Goal: Use online tool/utility

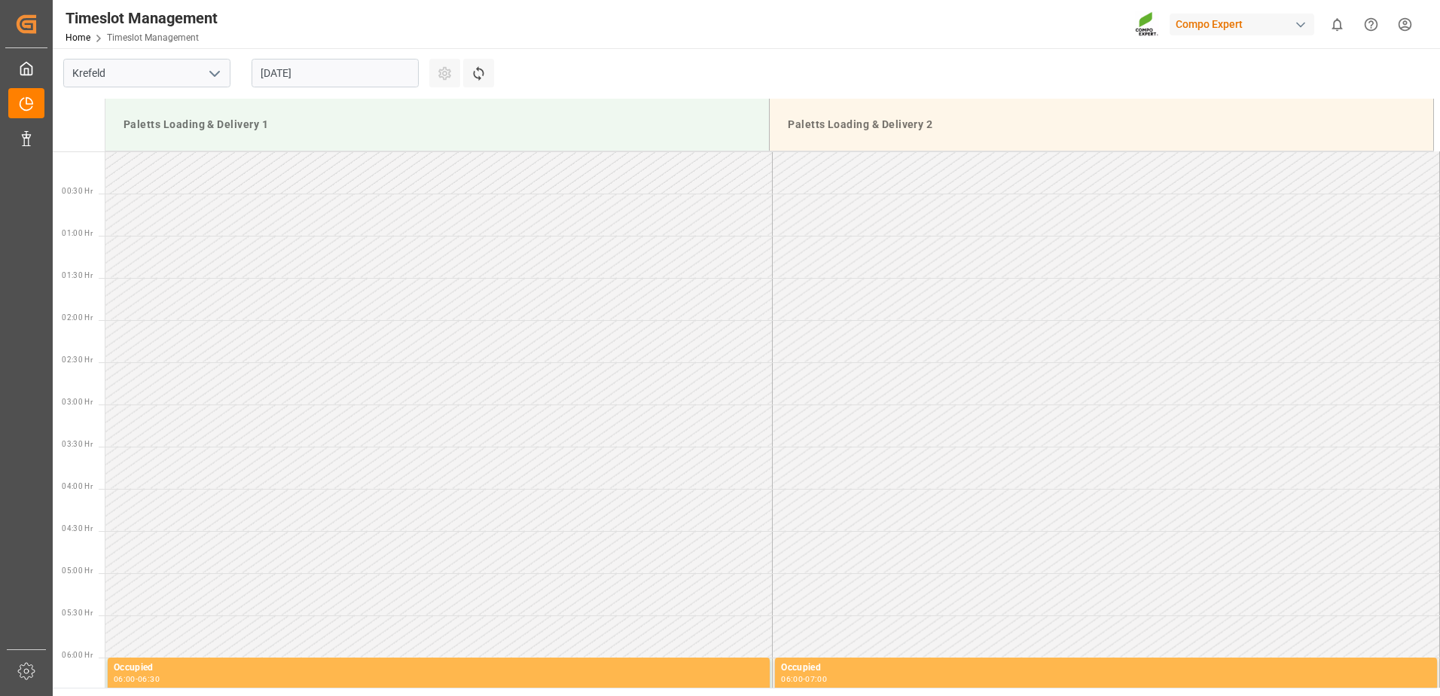
scroll to position [918, 0]
